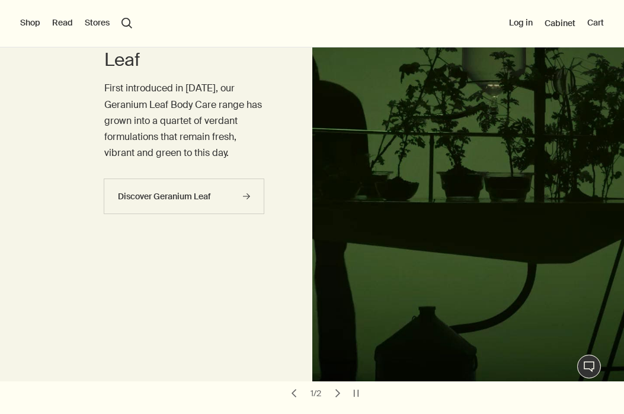
scroll to position [18, 0]
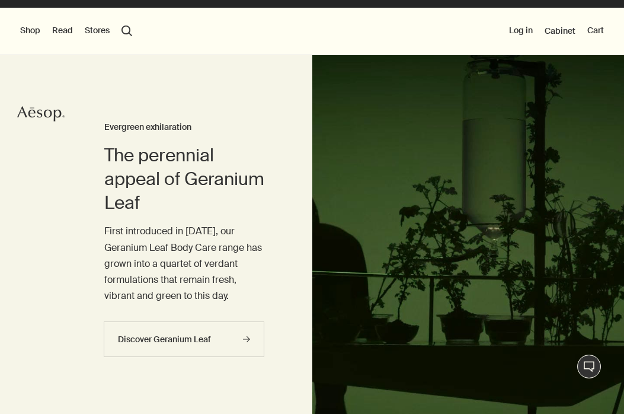
click at [24, 30] on button "Shop" at bounding box center [30, 31] width 20 height 12
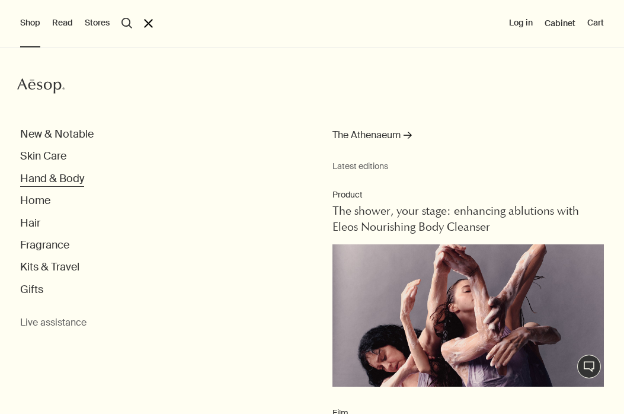
click at [43, 184] on button "Hand & Body" at bounding box center [52, 179] width 64 height 14
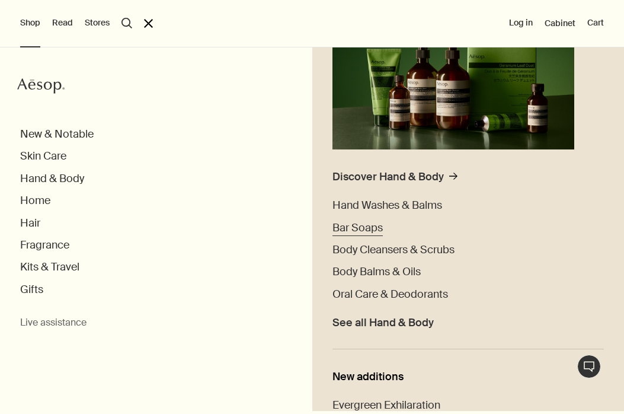
scroll to position [194, 0]
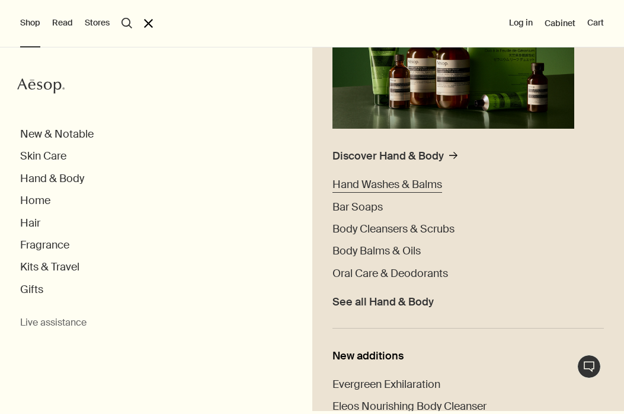
click at [388, 182] on span "Hand Washes & Balms" at bounding box center [388, 184] width 110 height 14
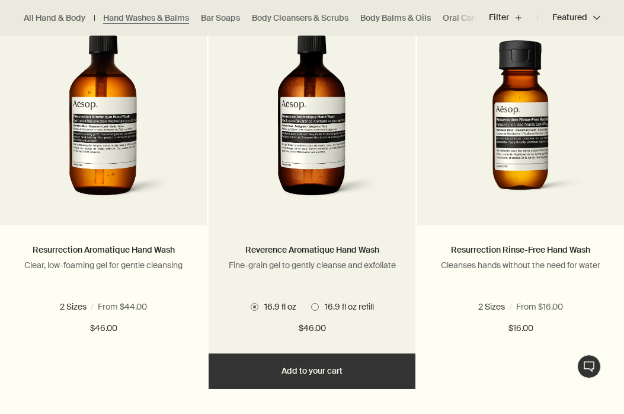
scroll to position [796, 0]
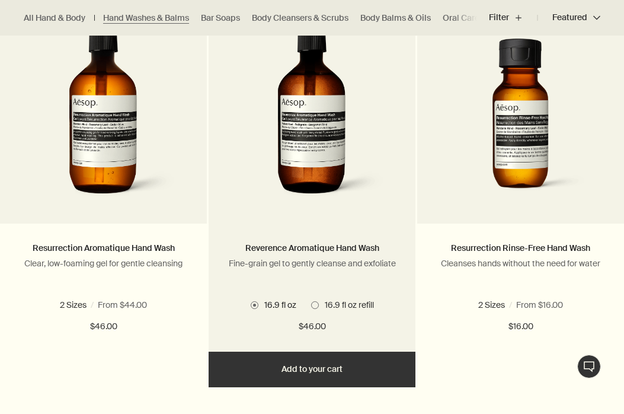
click at [316, 306] on span at bounding box center [315, 305] width 8 height 8
click at [253, 306] on span at bounding box center [255, 305] width 8 height 8
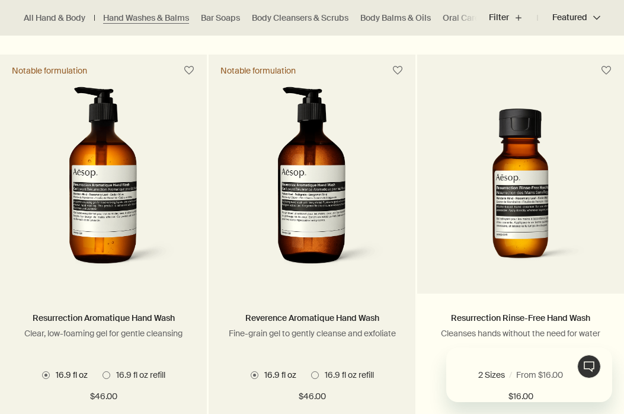
scroll to position [0, 0]
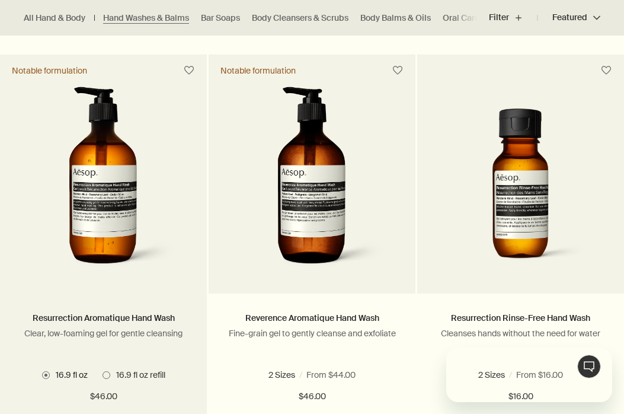
click at [162, 267] on img at bounding box center [103, 181] width 152 height 189
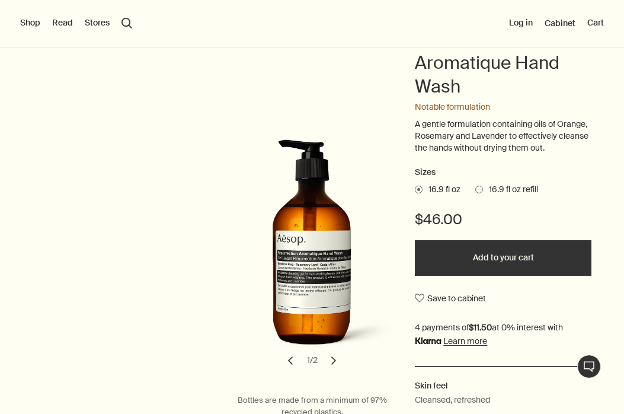
scroll to position [133, 0]
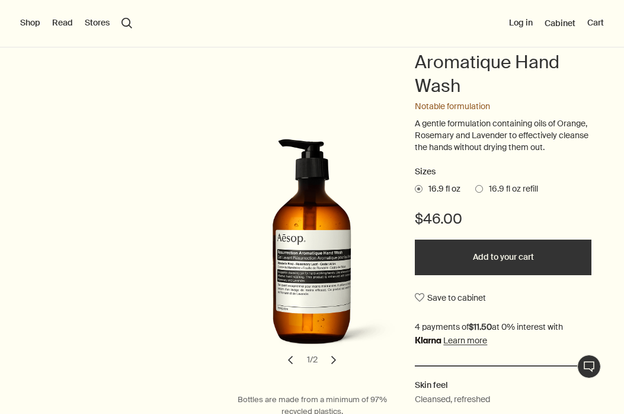
click at [331, 361] on button "chevron" at bounding box center [334, 360] width 26 height 26
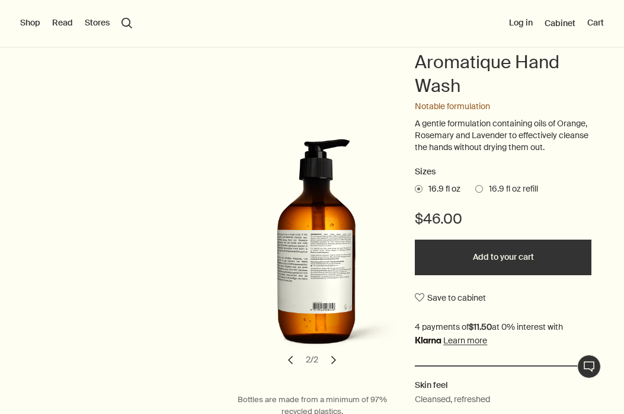
click at [331, 361] on button "chevron" at bounding box center [334, 360] width 26 height 26
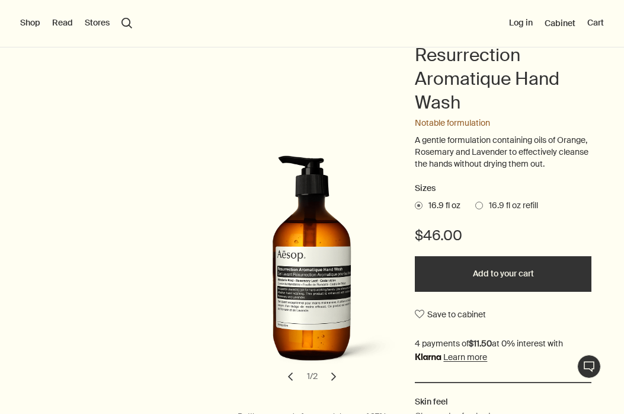
scroll to position [116, 0]
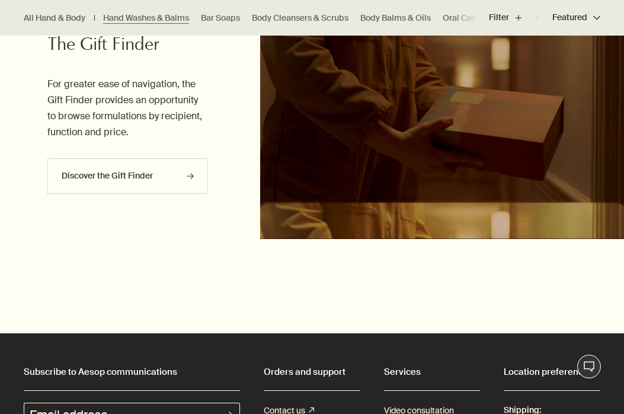
scroll to position [2756, 0]
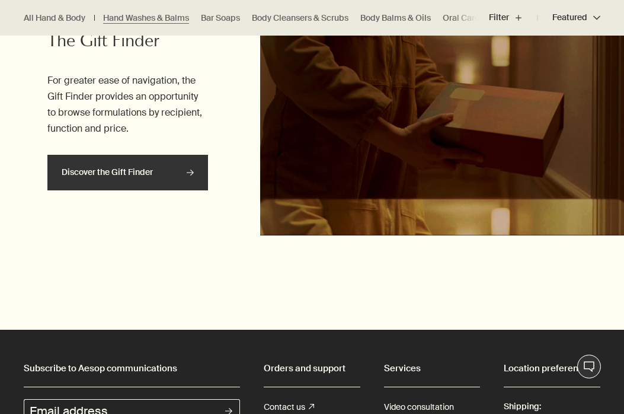
click at [183, 173] on link "Discover the Gift Finder rightArrow" at bounding box center [127, 173] width 161 height 36
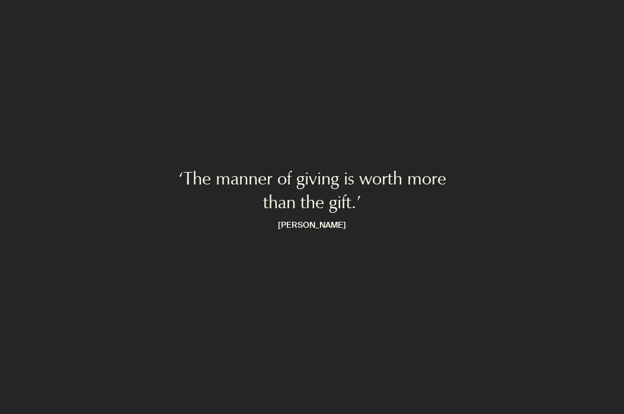
click at [254, 184] on p "‘The manner of giving is worth more than the gift.’" at bounding box center [312, 192] width 289 height 47
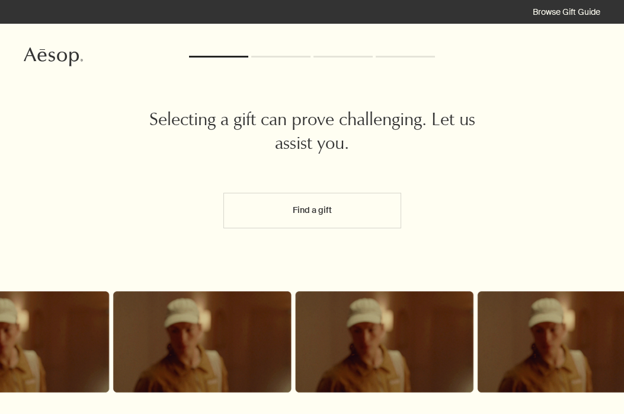
click at [256, 217] on button "Find a gift" at bounding box center [312, 211] width 178 height 36
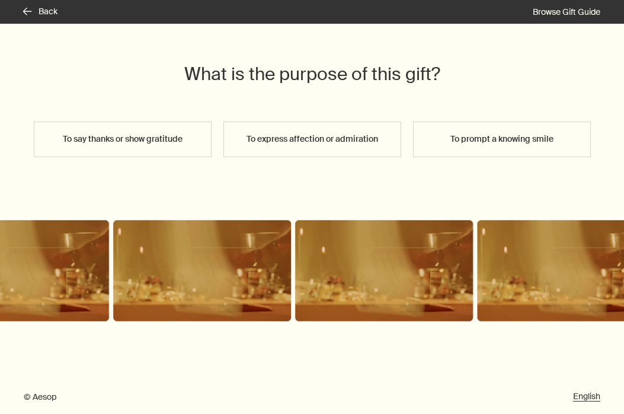
scroll to position [51, 0]
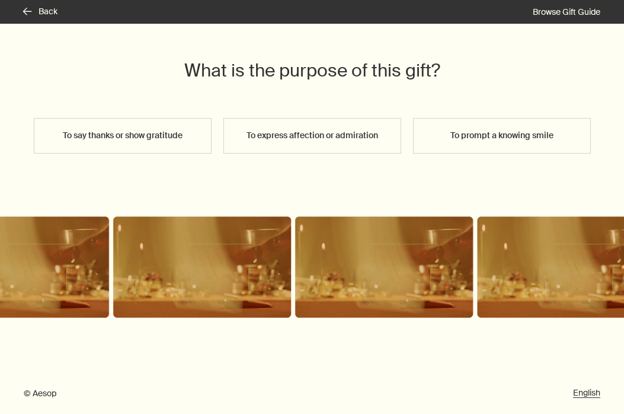
click at [342, 139] on button "To express affection or admiration" at bounding box center [312, 136] width 178 height 36
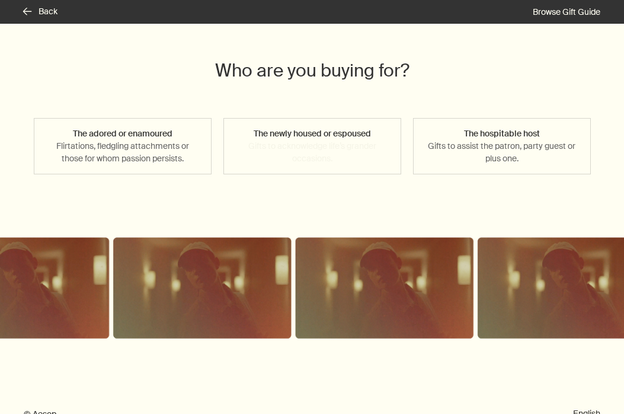
click at [321, 152] on button "The newly housed or espoused Gifts to acknowledge life’s grander occasions." at bounding box center [312, 146] width 178 height 56
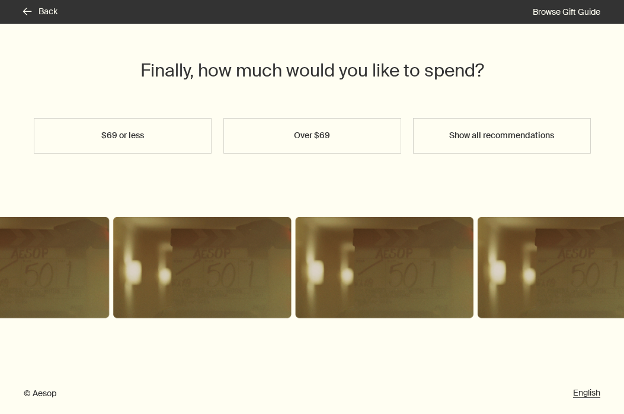
click at [171, 132] on button "$69 or less" at bounding box center [123, 136] width 178 height 36
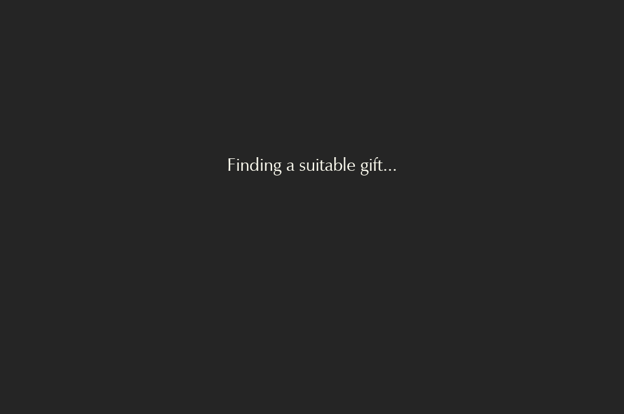
scroll to position [0, 0]
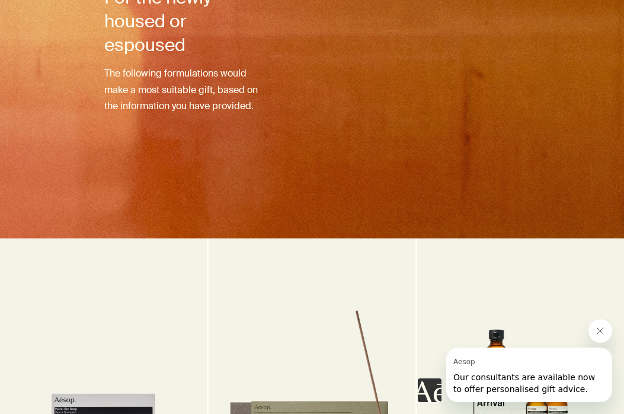
scroll to position [220, 0]
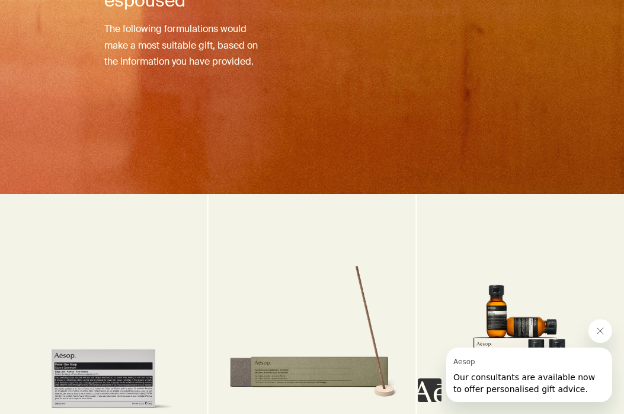
click at [596, 325] on button "Close message from Aesop" at bounding box center [601, 331] width 24 height 24
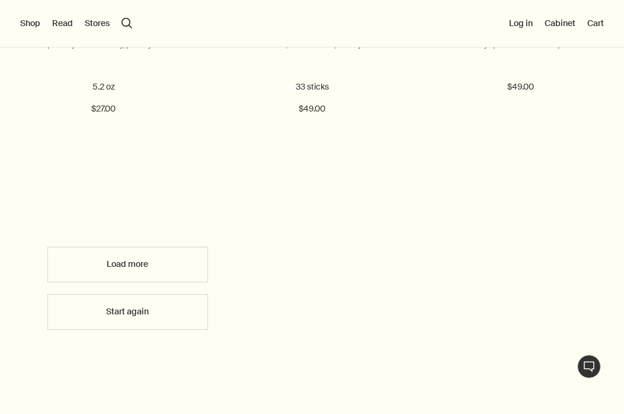
scroll to position [609, 0]
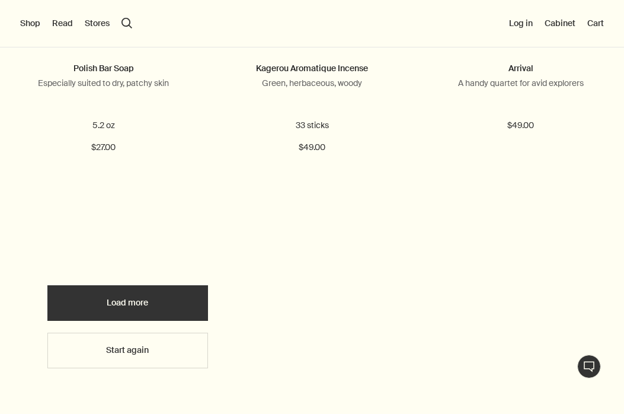
click at [141, 301] on link "Load more" at bounding box center [127, 303] width 161 height 36
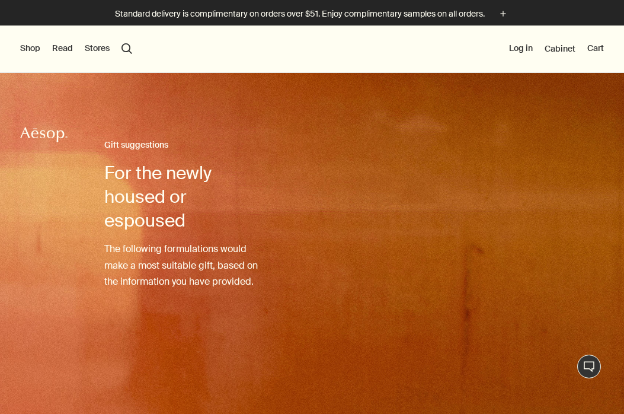
click at [30, 50] on button "Shop" at bounding box center [30, 49] width 20 height 12
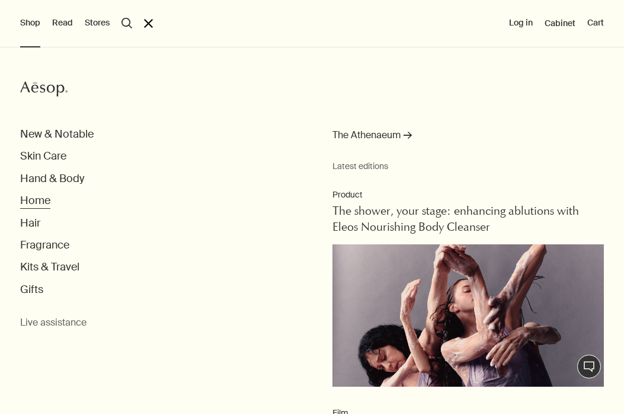
click at [37, 200] on button "Home" at bounding box center [35, 201] width 30 height 14
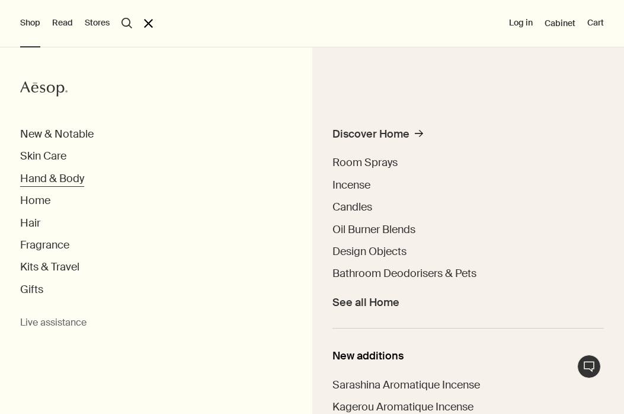
click at [61, 174] on button "Hand & Body" at bounding box center [52, 179] width 64 height 14
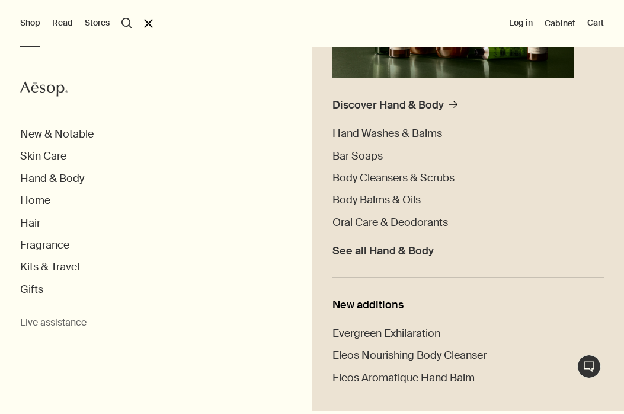
scroll to position [240, 0]
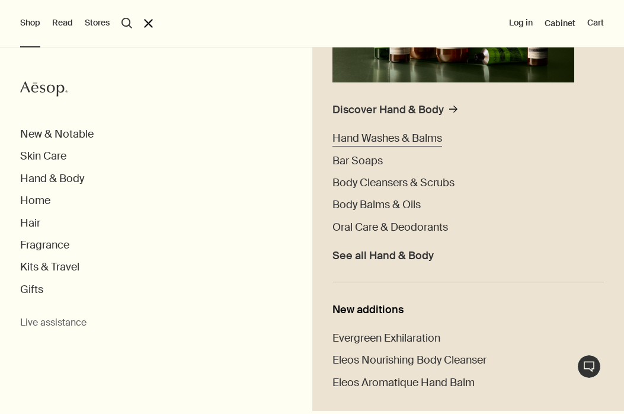
click at [348, 138] on span "Hand Washes & Balms" at bounding box center [388, 138] width 110 height 14
